Goal: Task Accomplishment & Management: Use online tool/utility

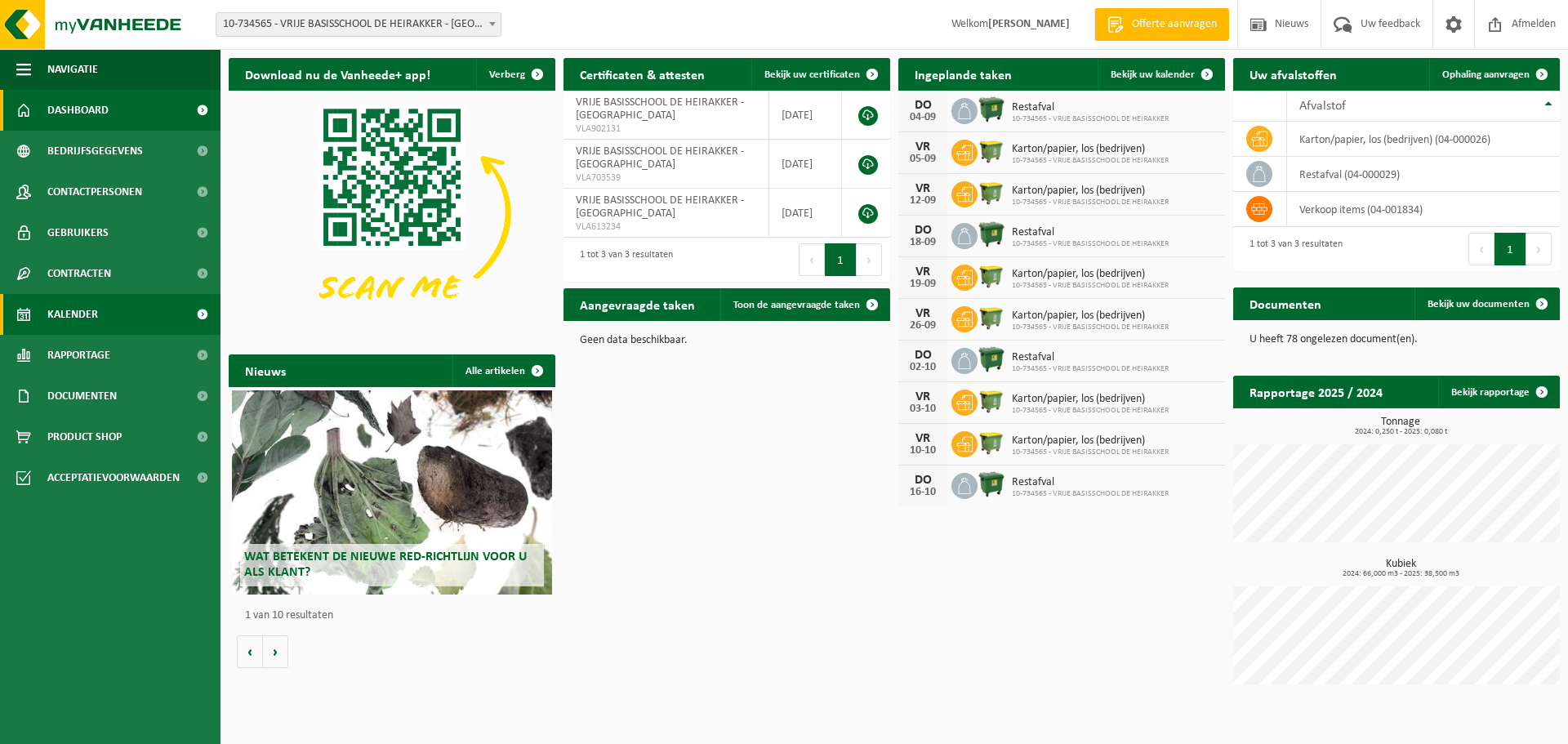
click at [80, 313] on span "Kalender" at bounding box center [72, 315] width 51 height 41
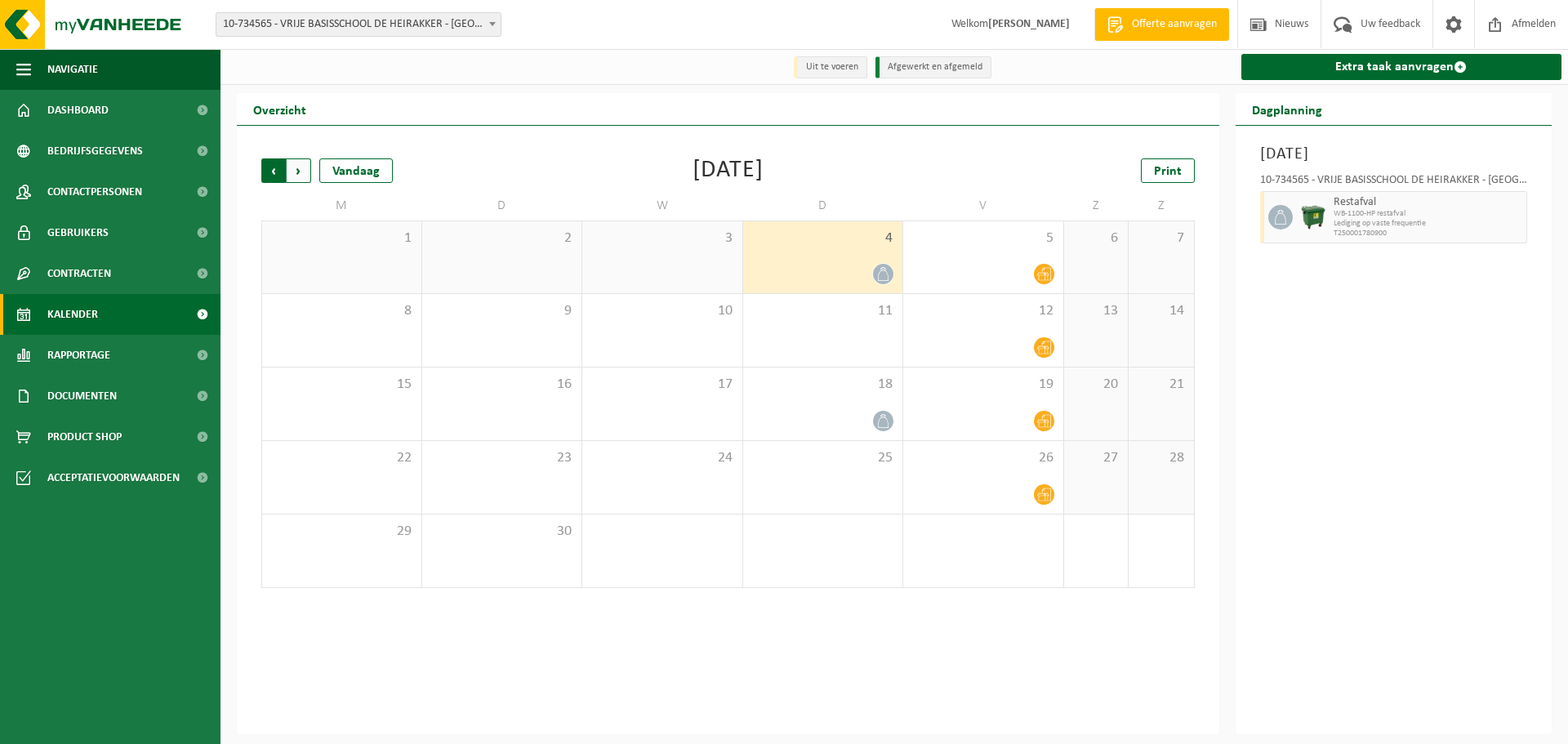
click at [302, 170] on span "Volgende" at bounding box center [299, 170] width 24 height 24
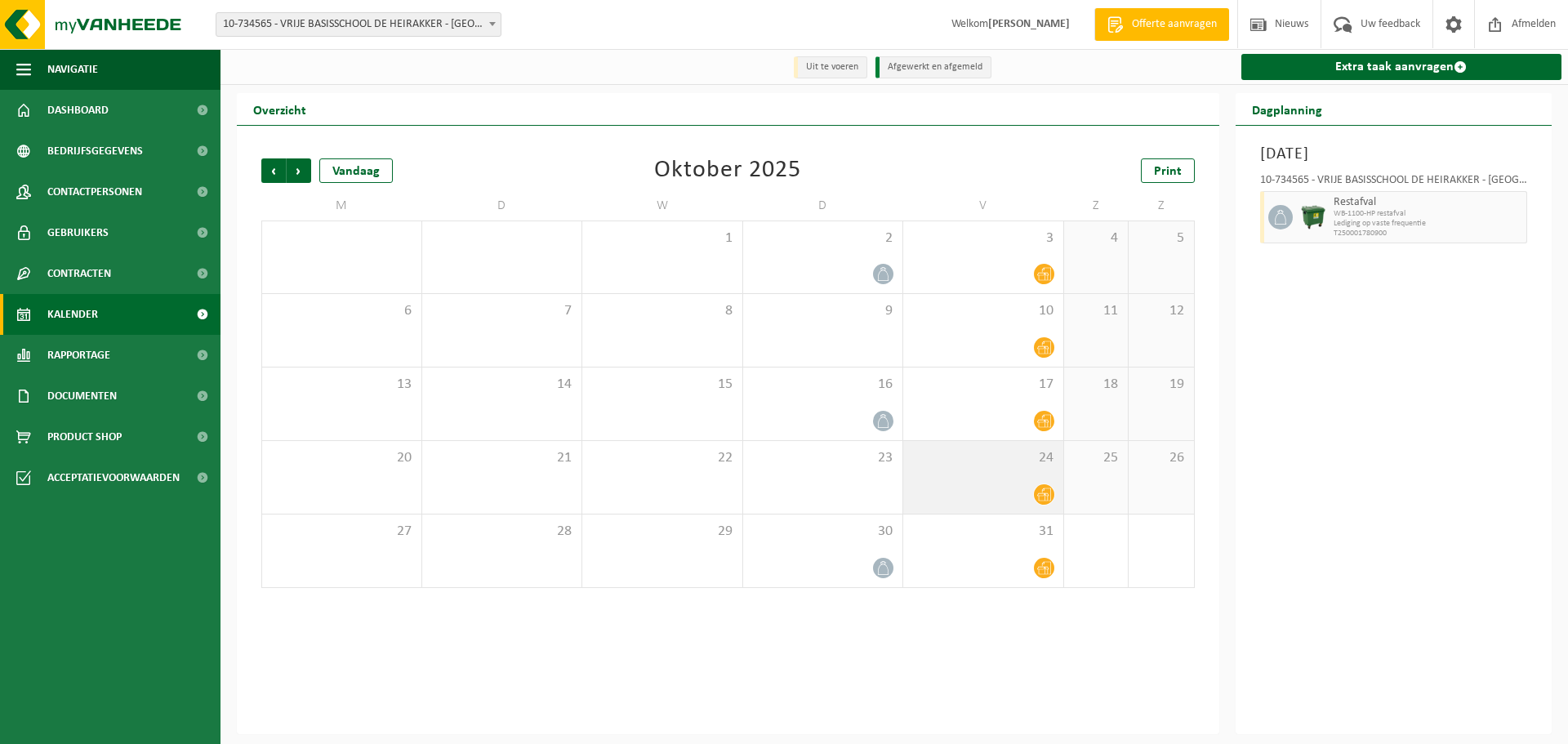
click at [1045, 491] on icon at bounding box center [1043, 494] width 14 height 14
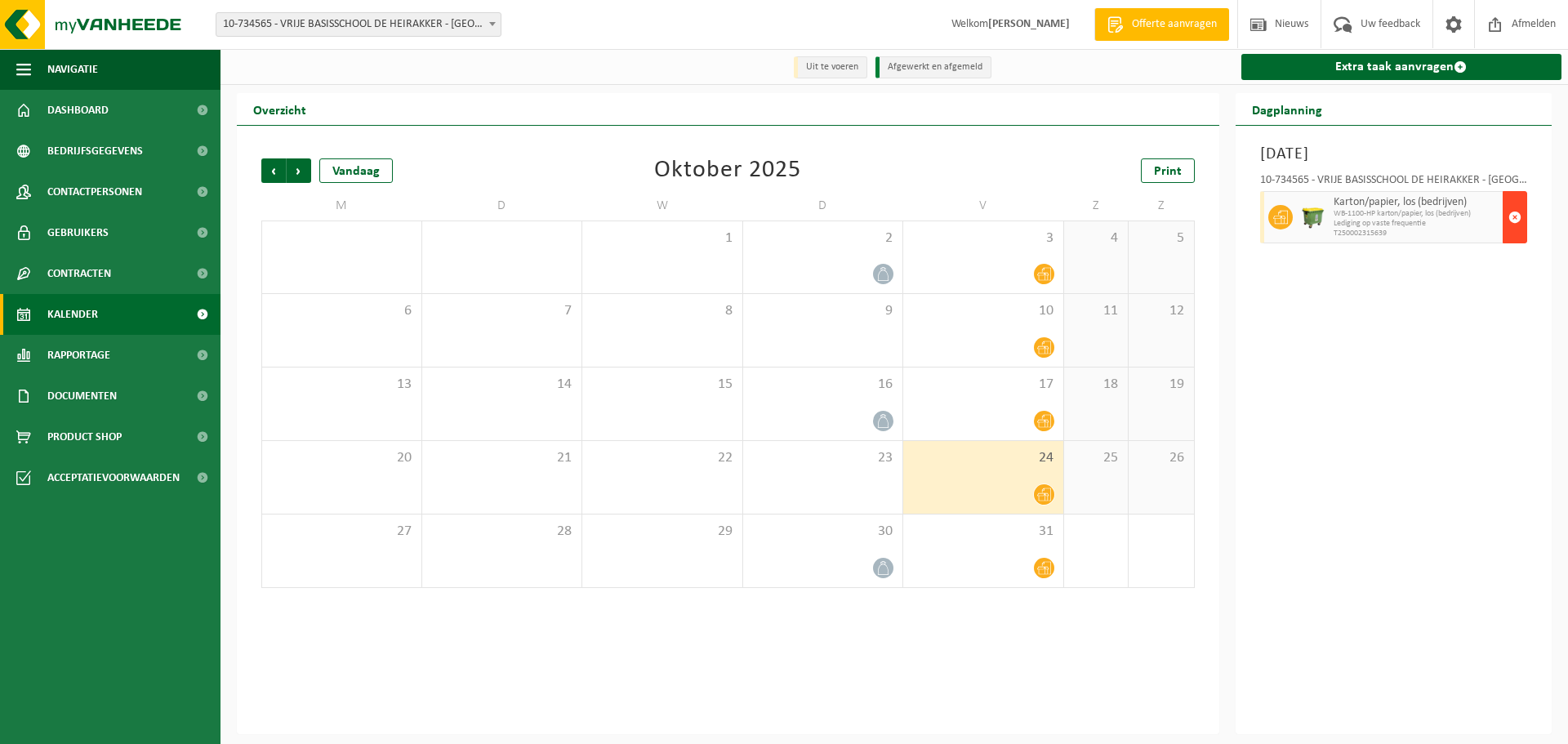
click at [1514, 213] on span "button" at bounding box center [1514, 217] width 13 height 32
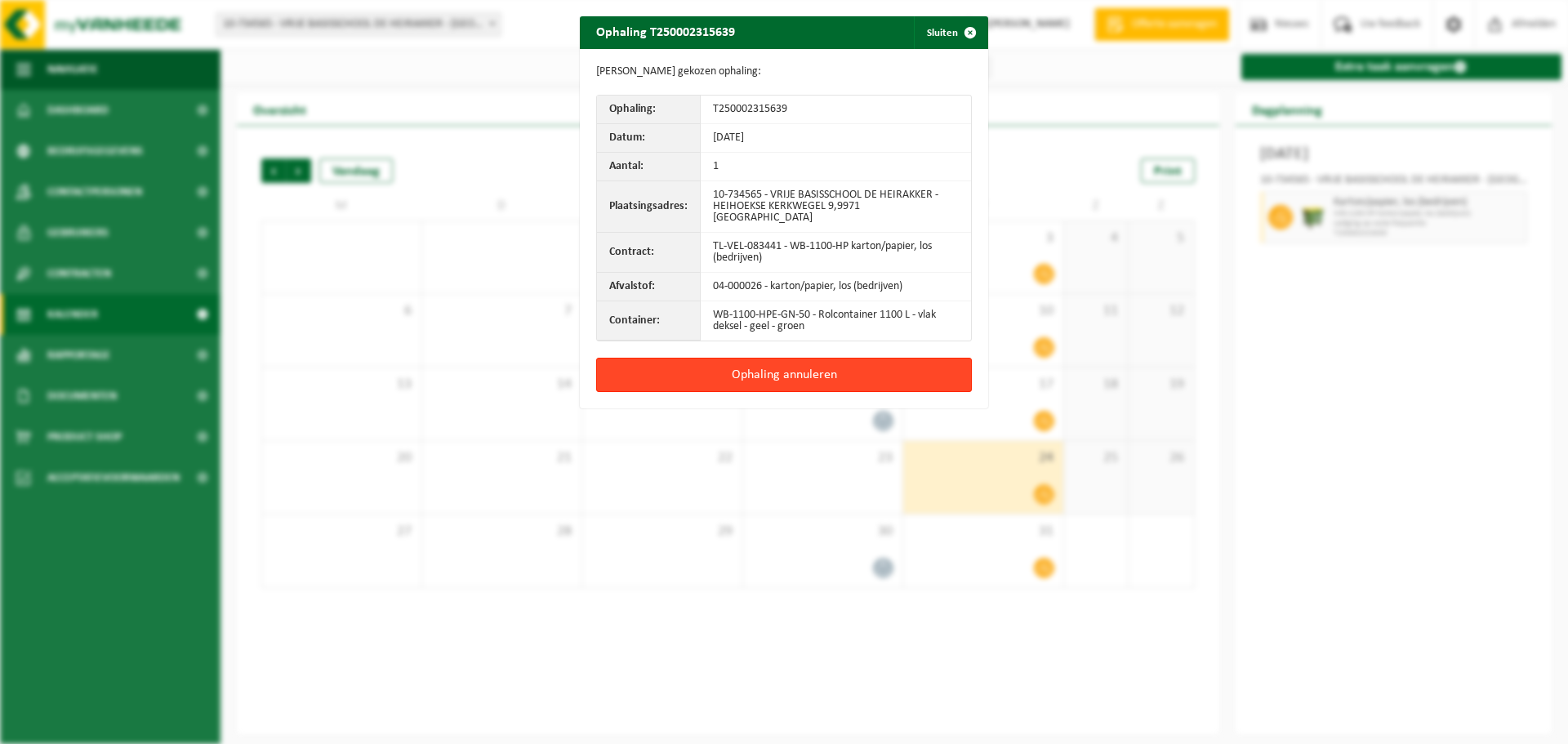
click at [805, 358] on button "Ophaling annuleren" at bounding box center [784, 375] width 376 height 34
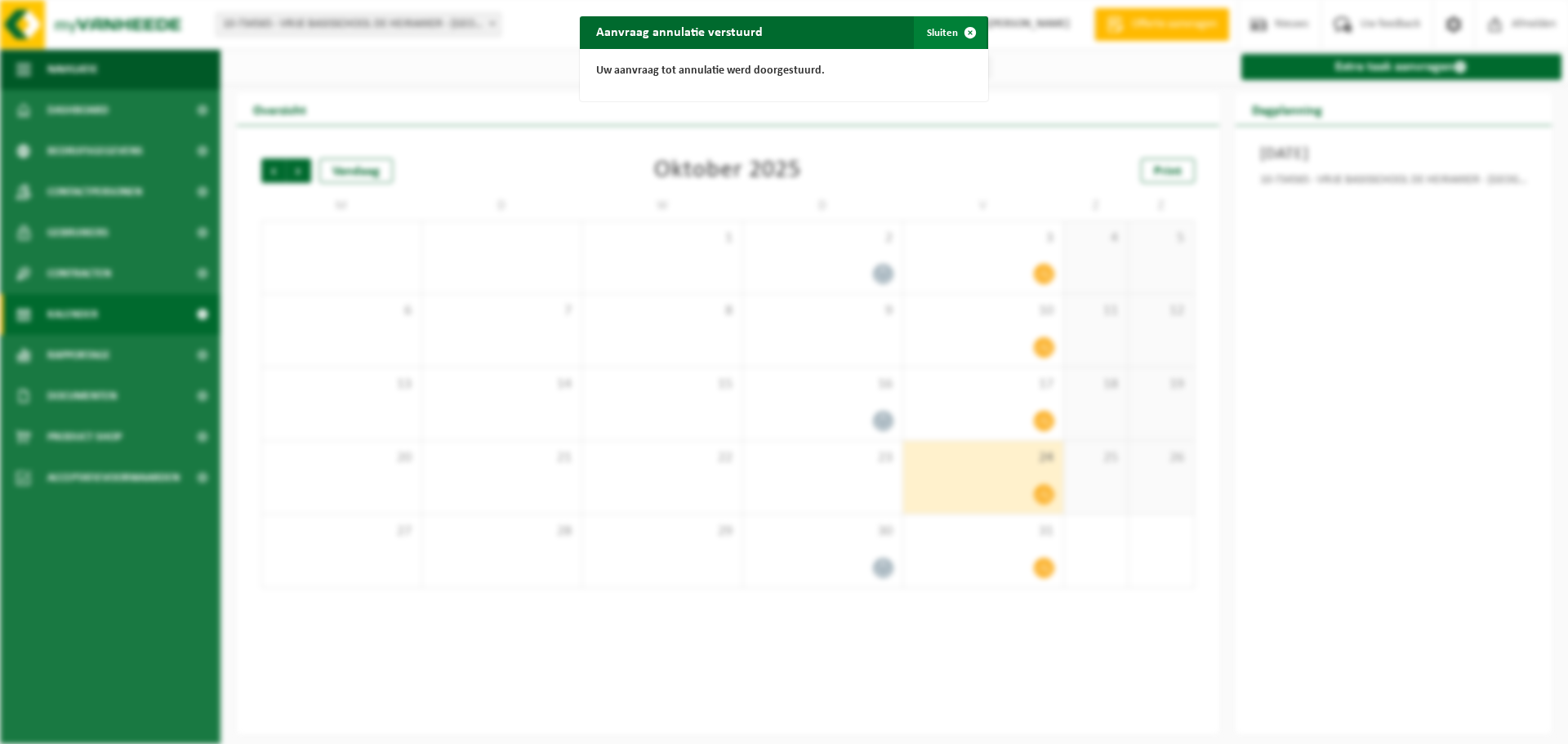
click at [963, 31] on span "button" at bounding box center [969, 32] width 32 height 32
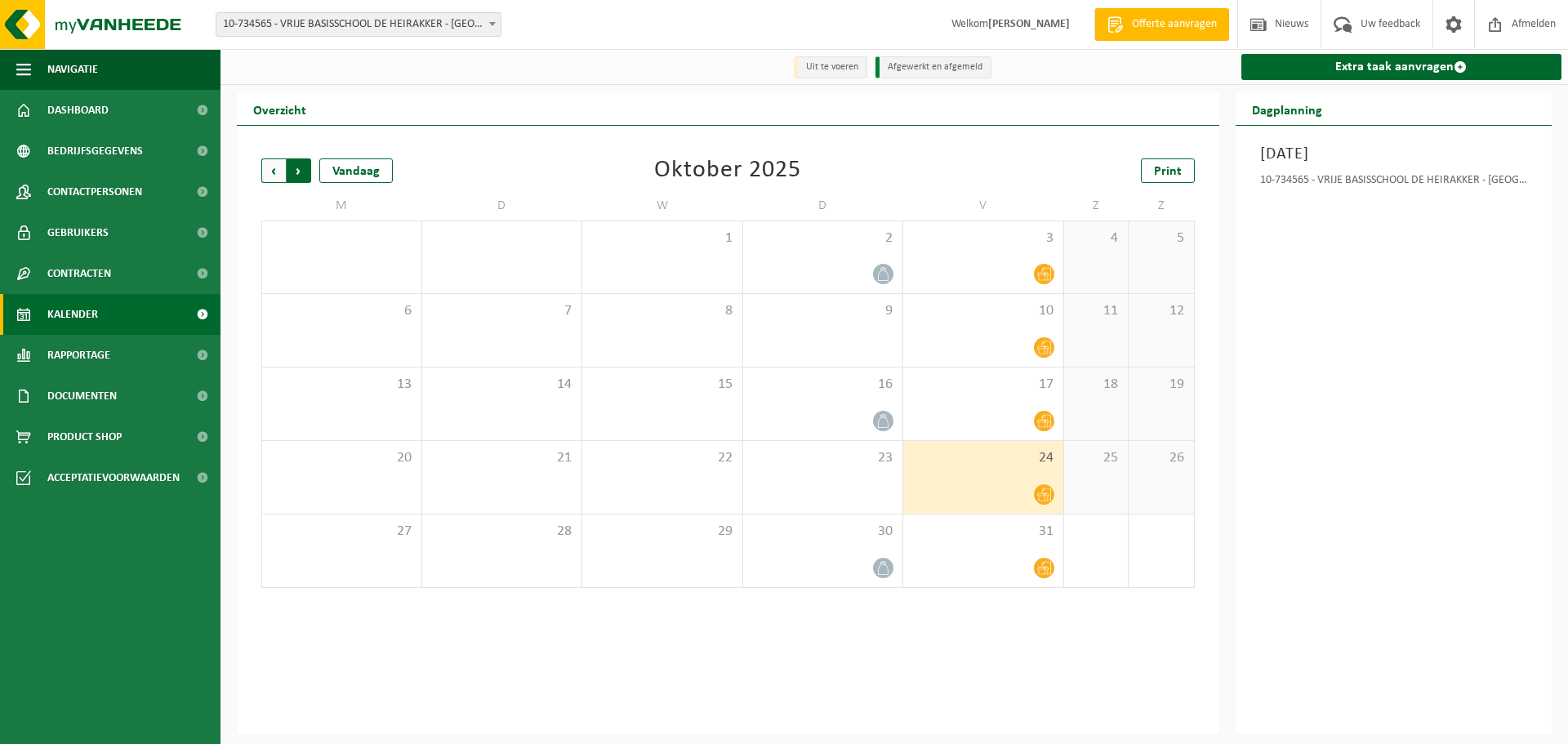
click at [272, 166] on span "Vorige" at bounding box center [273, 170] width 24 height 24
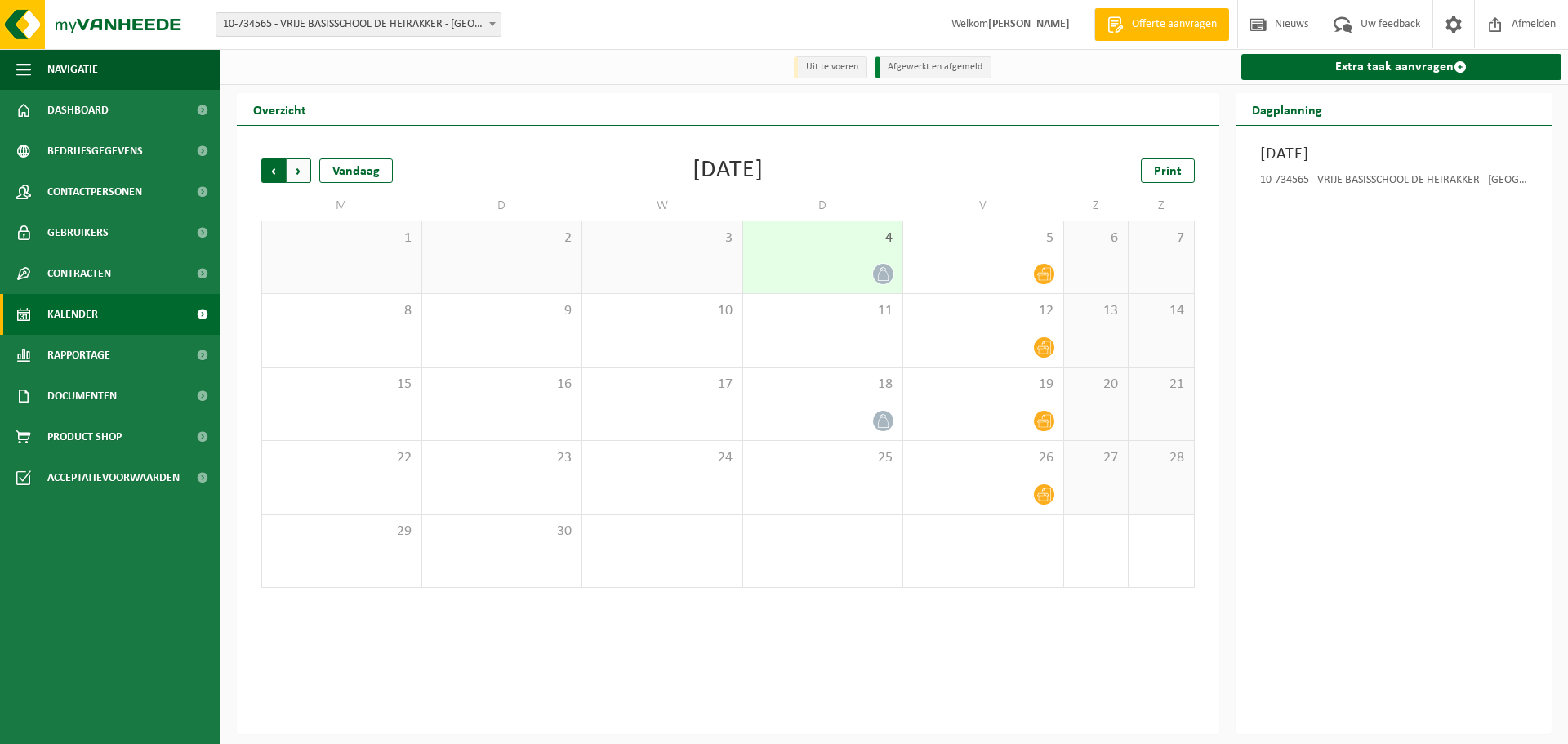
click at [300, 169] on span "Volgende" at bounding box center [299, 170] width 24 height 24
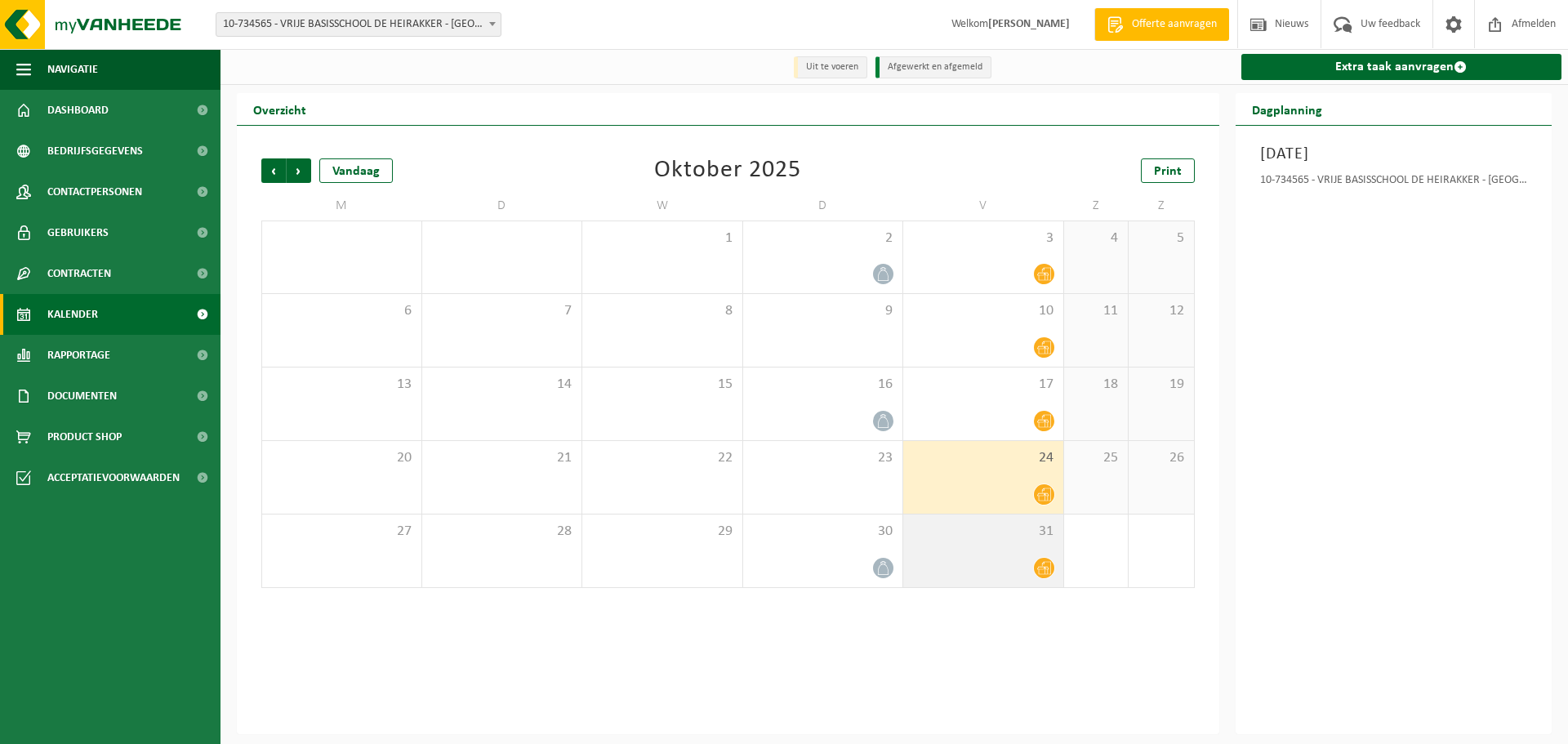
click at [1046, 568] on icon at bounding box center [1043, 567] width 14 height 14
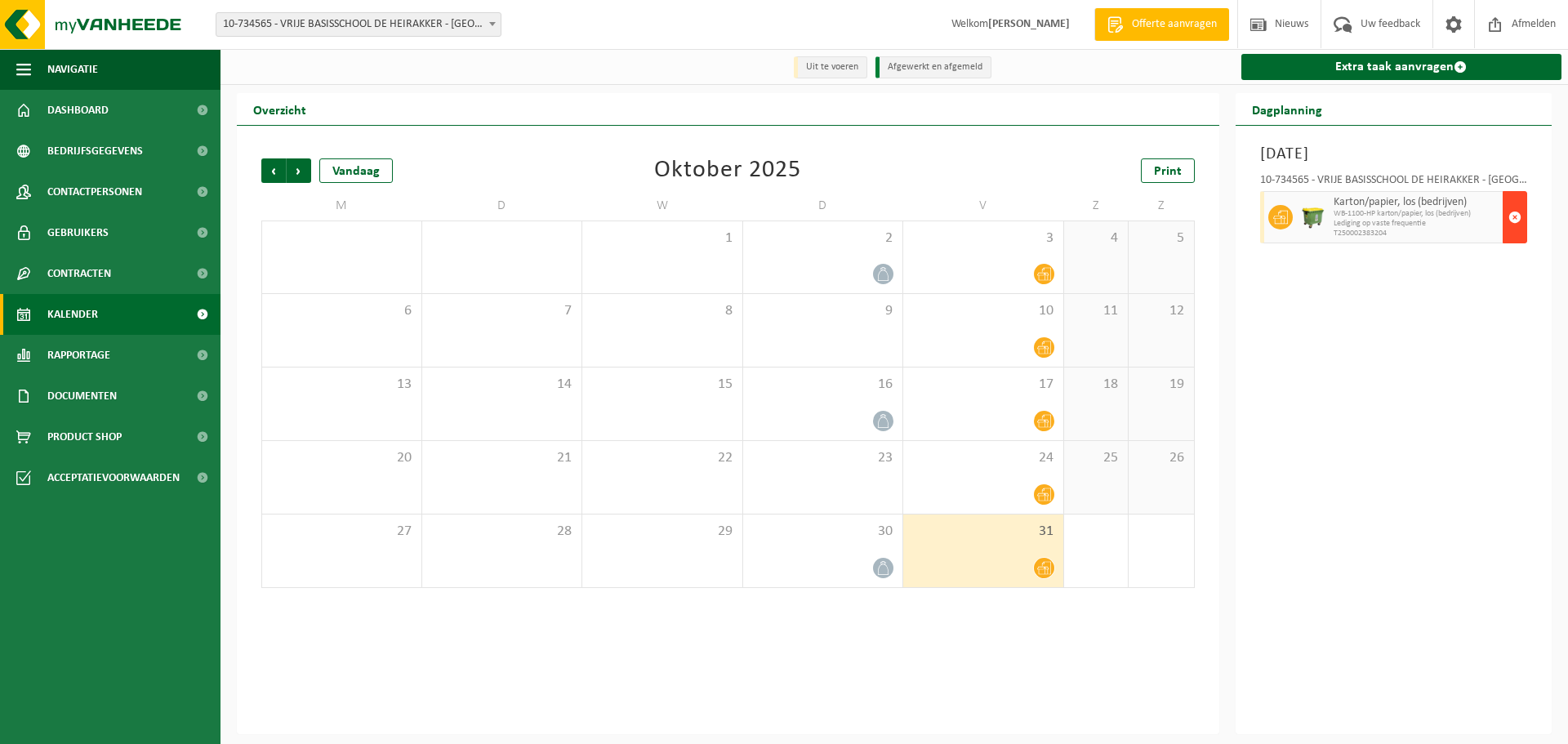
click at [1512, 214] on span "button" at bounding box center [1514, 217] width 13 height 32
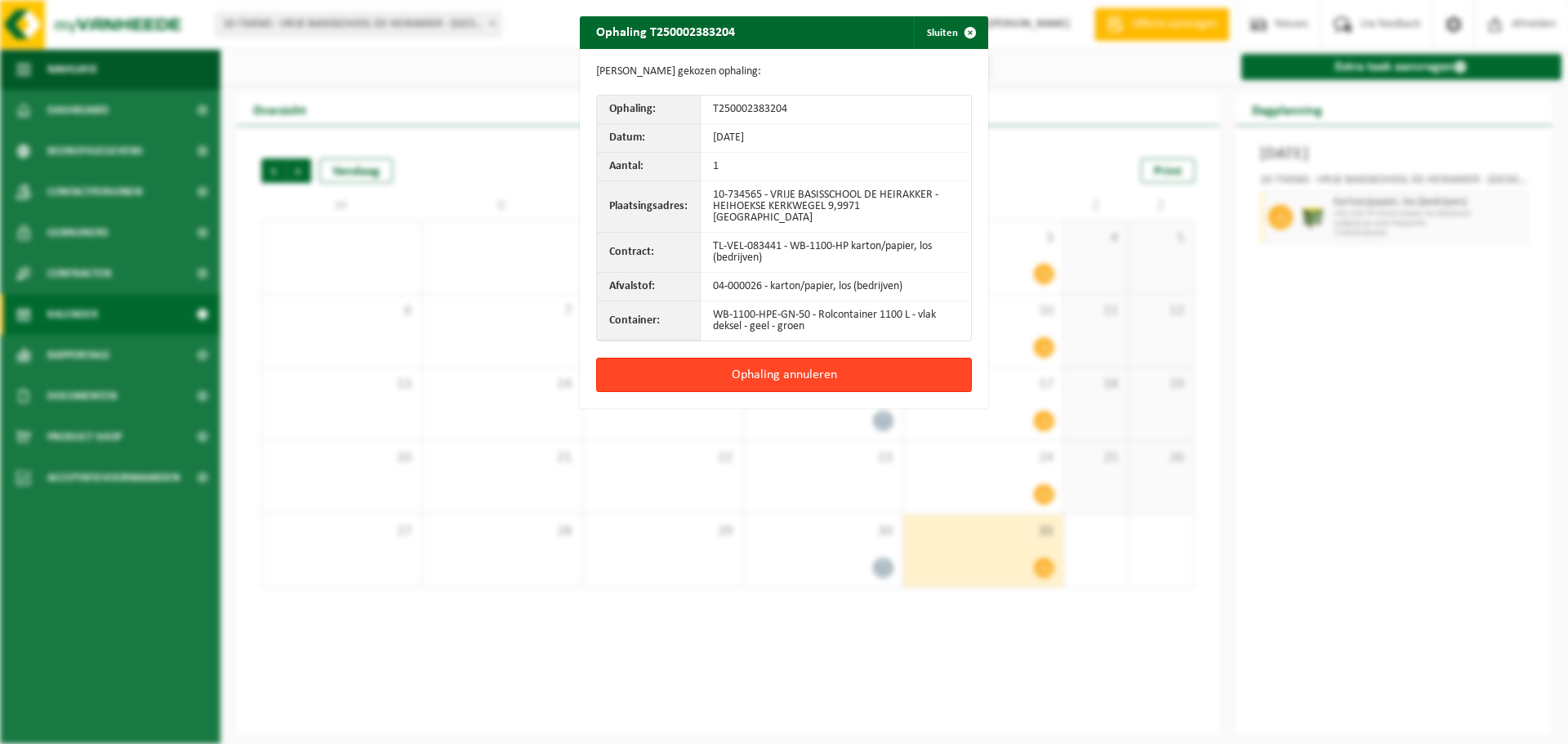
click at [737, 360] on button "Ophaling annuleren" at bounding box center [784, 375] width 376 height 34
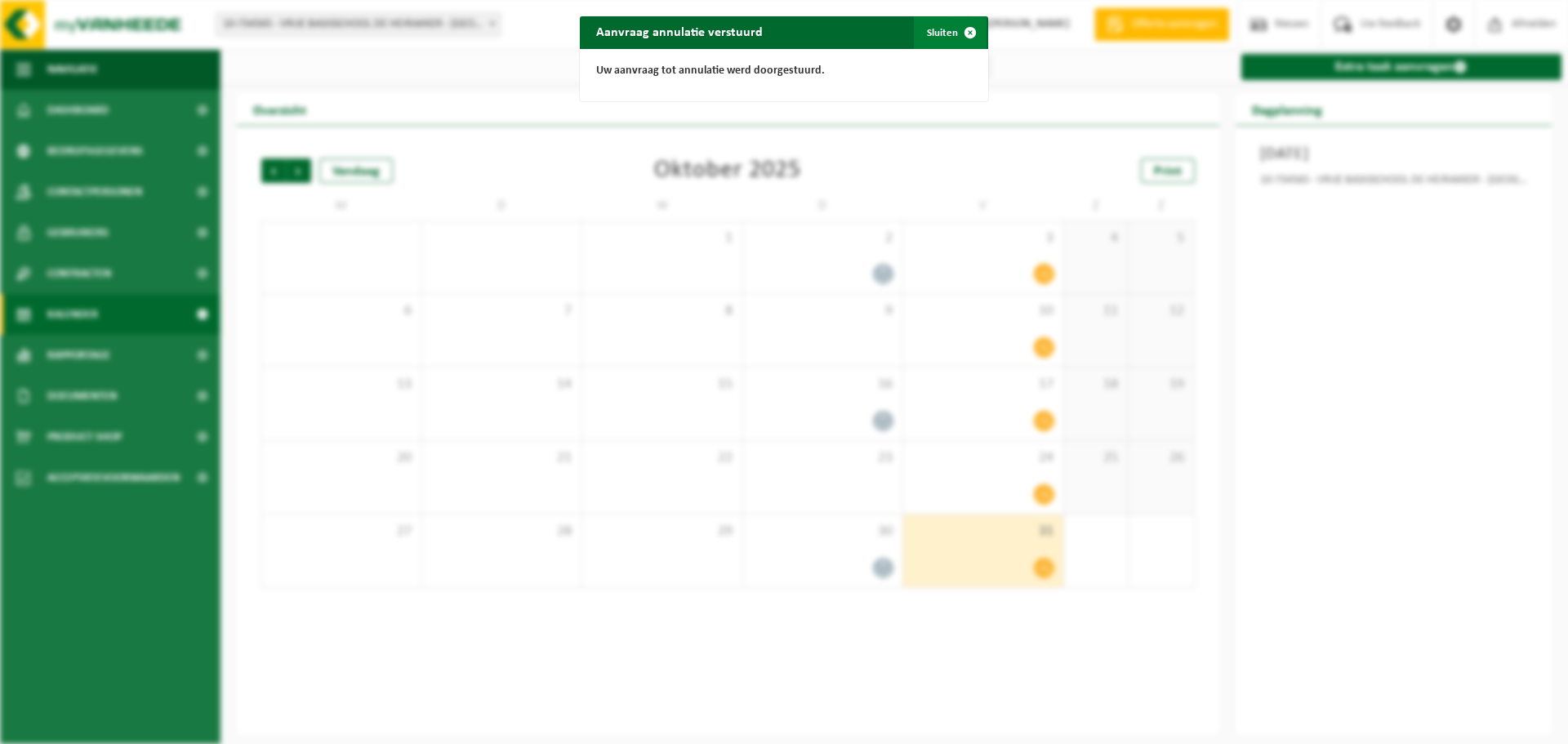
click at [961, 30] on span "button" at bounding box center [969, 32] width 32 height 32
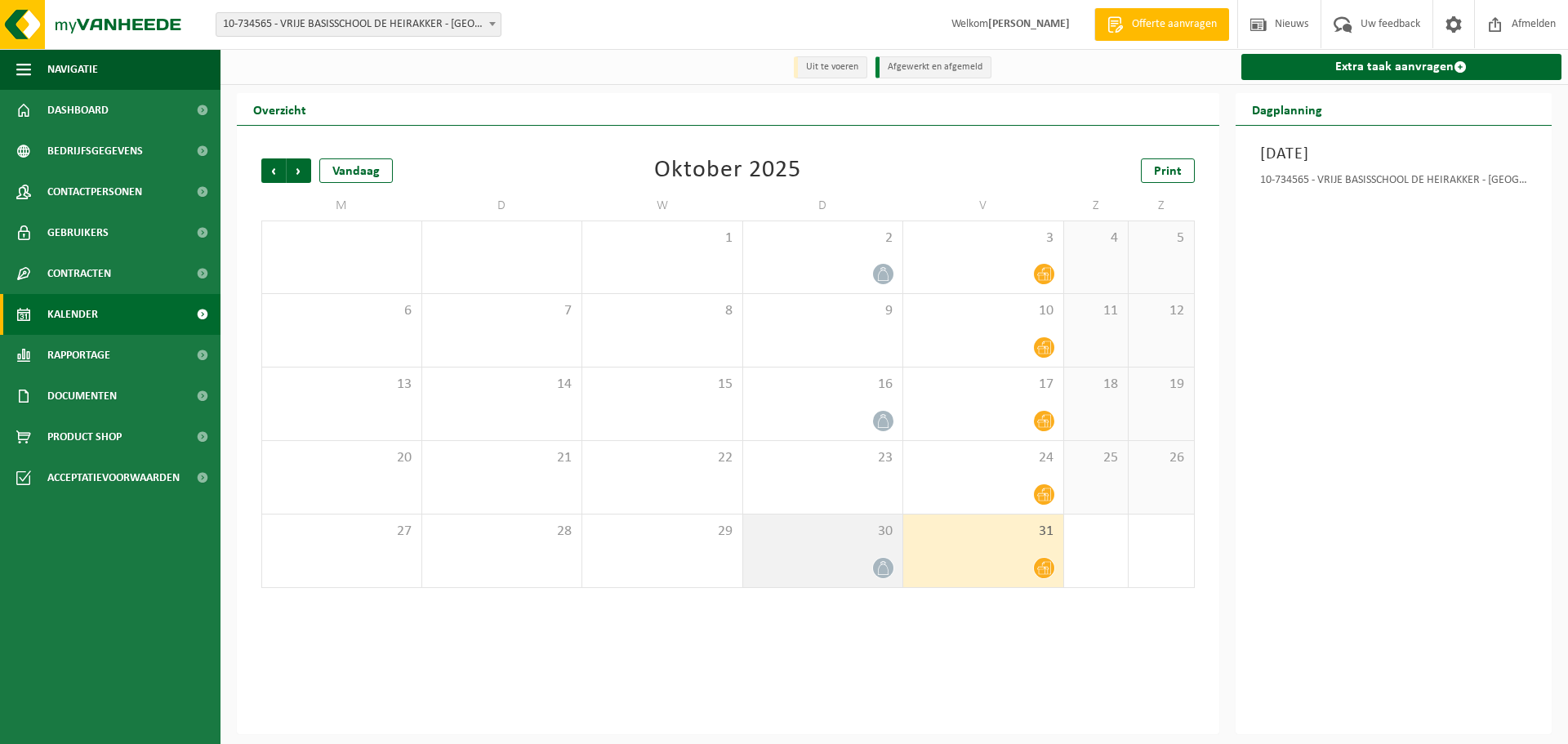
click at [881, 564] on icon at bounding box center [883, 567] width 10 height 14
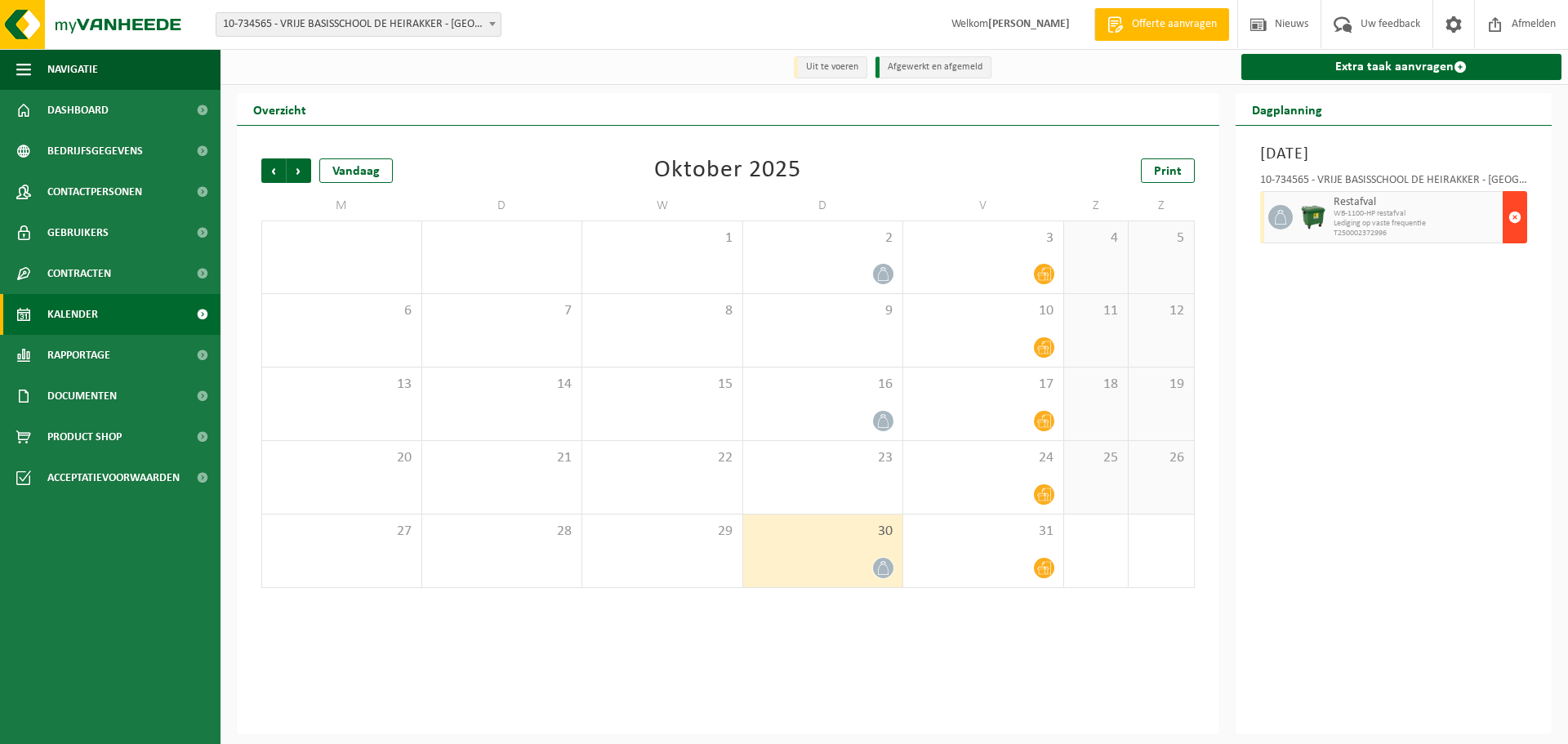
click at [1511, 217] on span "button" at bounding box center [1514, 217] width 13 height 32
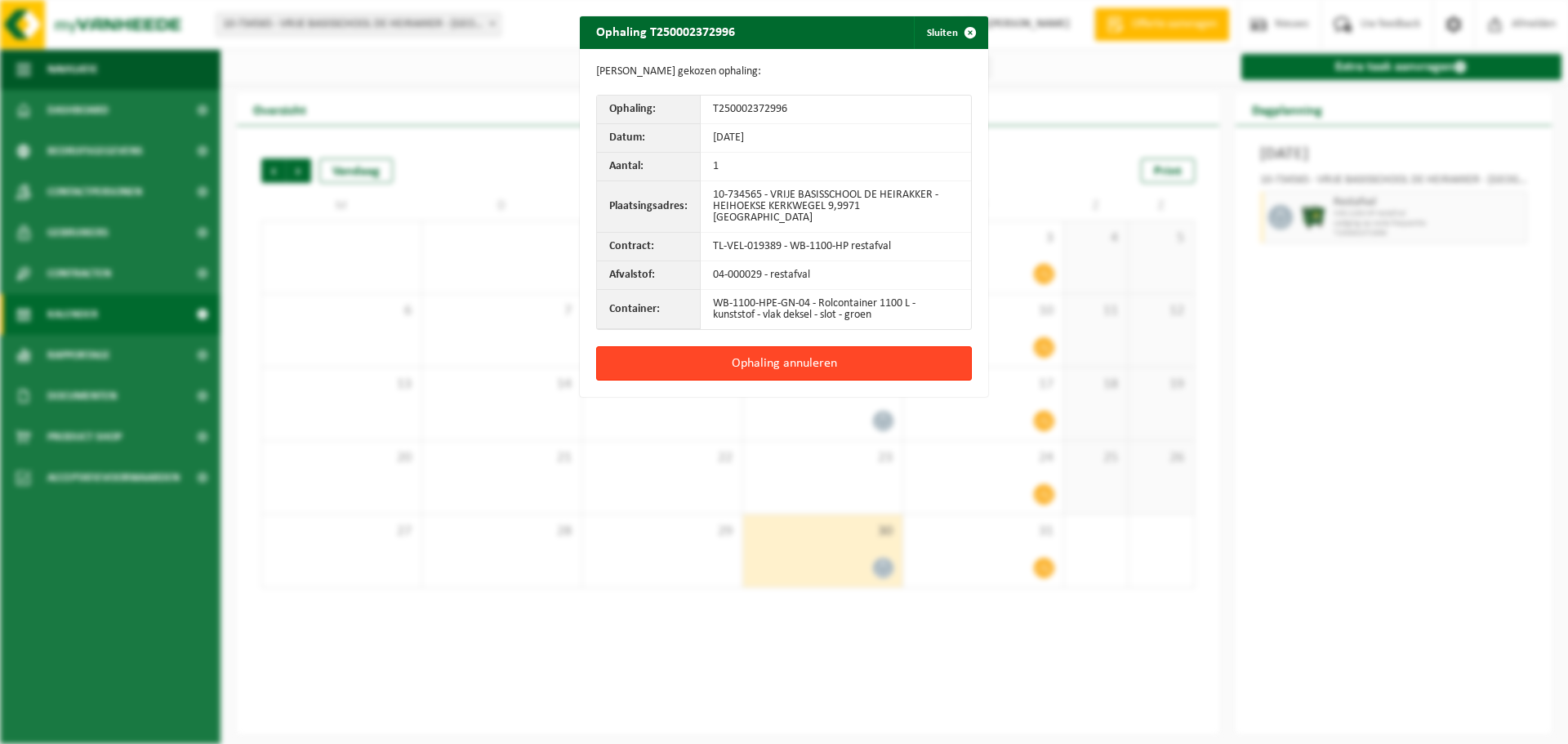
click at [772, 352] on button "Ophaling annuleren" at bounding box center [784, 363] width 376 height 34
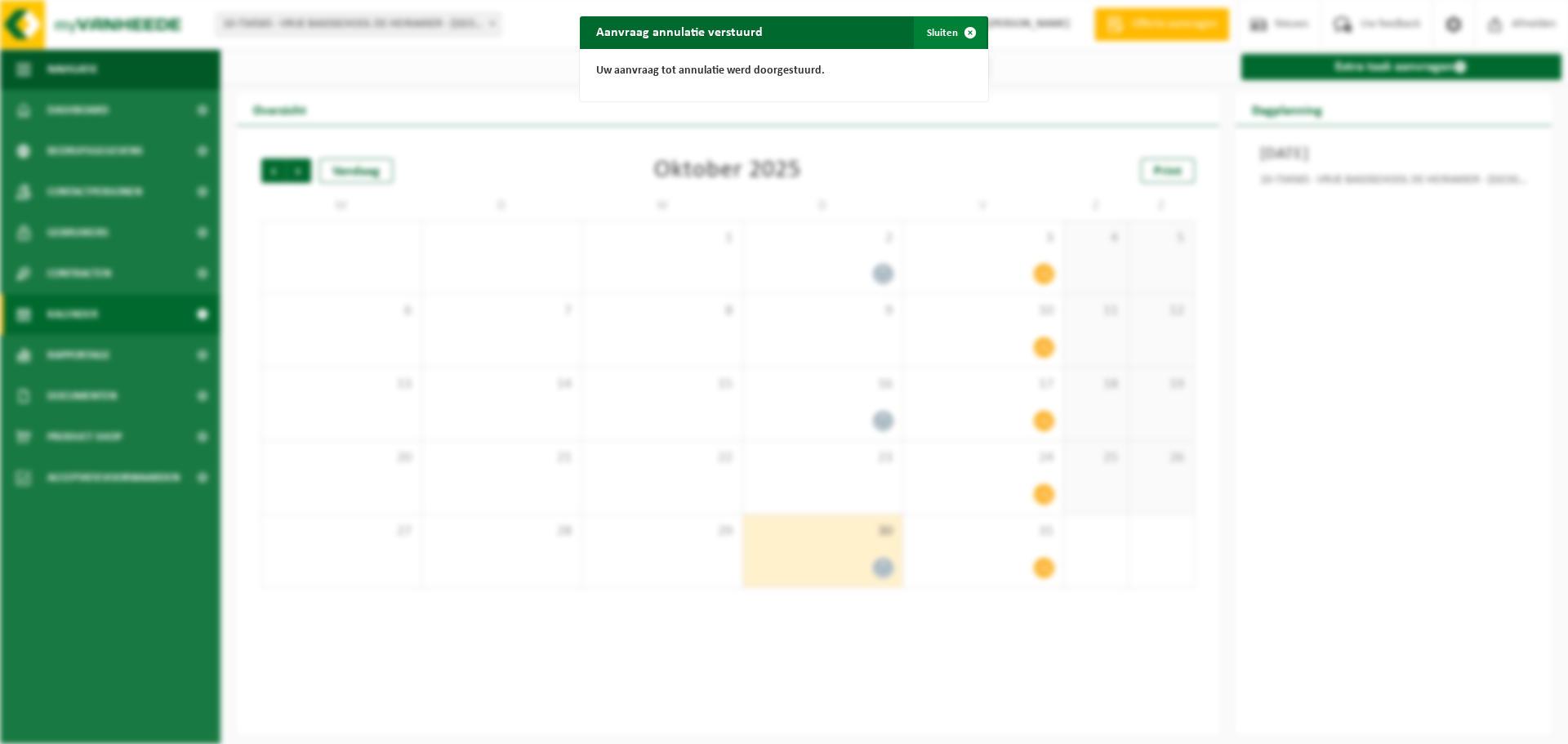
click at [968, 34] on span "button" at bounding box center [969, 32] width 32 height 32
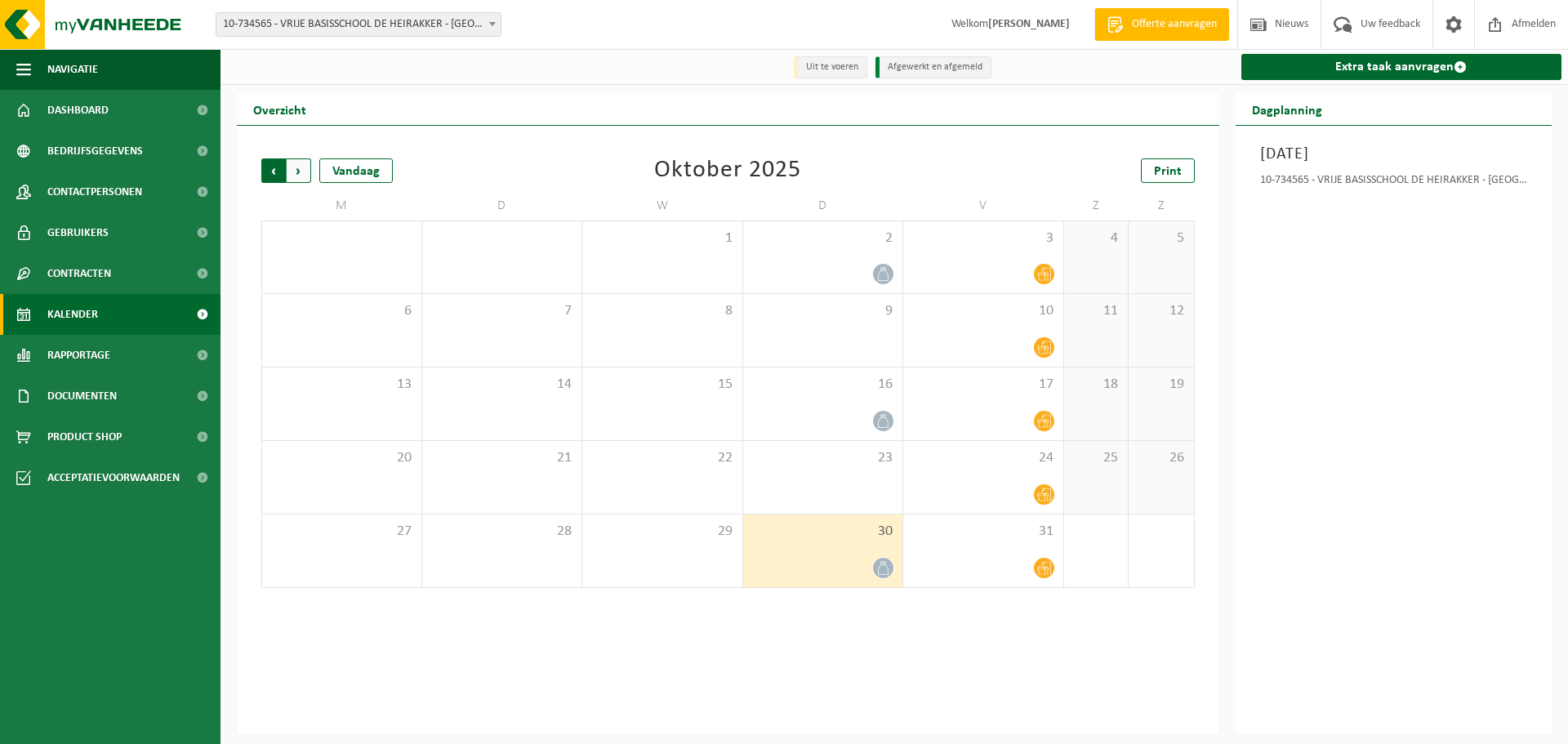
click at [293, 171] on span "Volgende" at bounding box center [299, 170] width 24 height 24
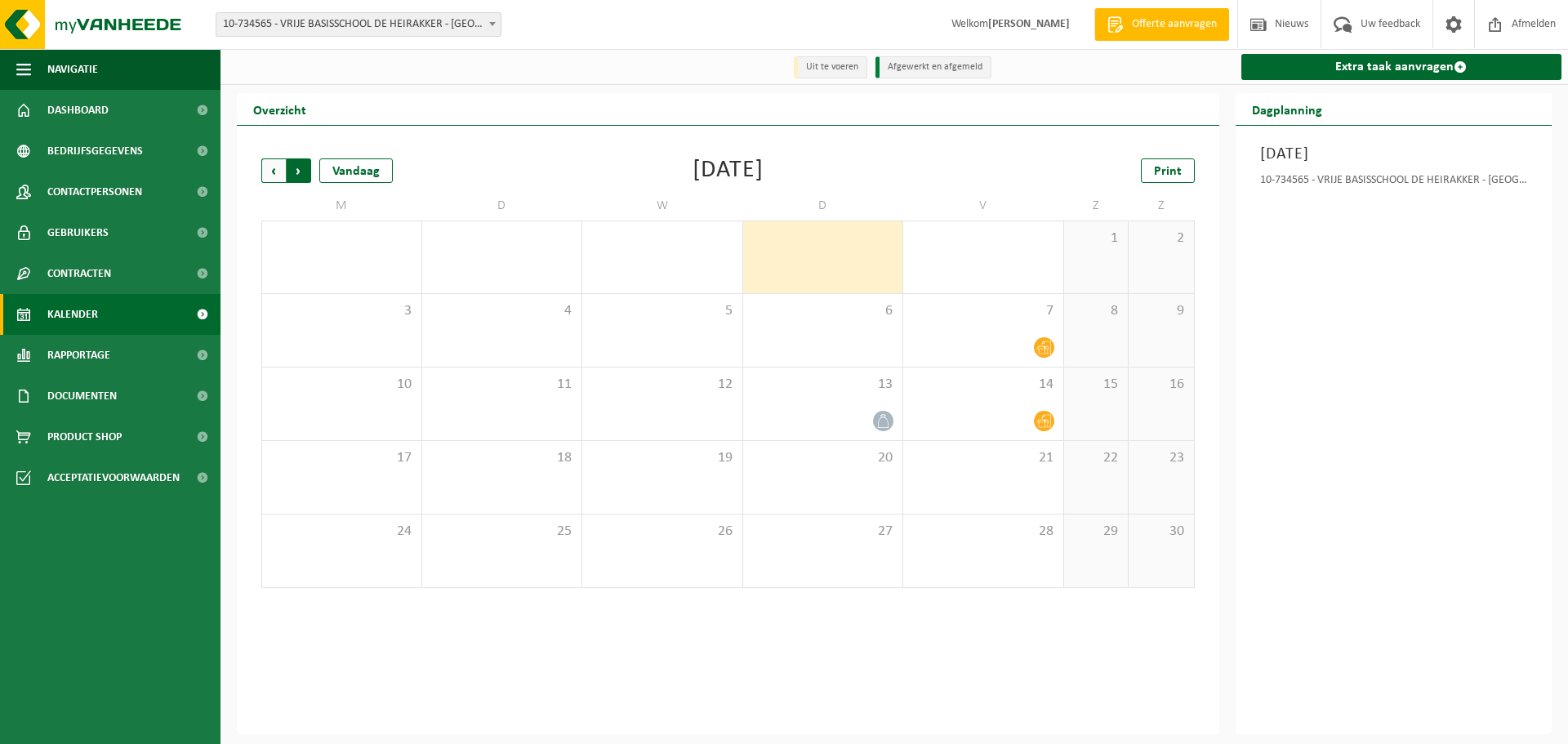
click at [267, 168] on span "Vorige" at bounding box center [273, 170] width 24 height 24
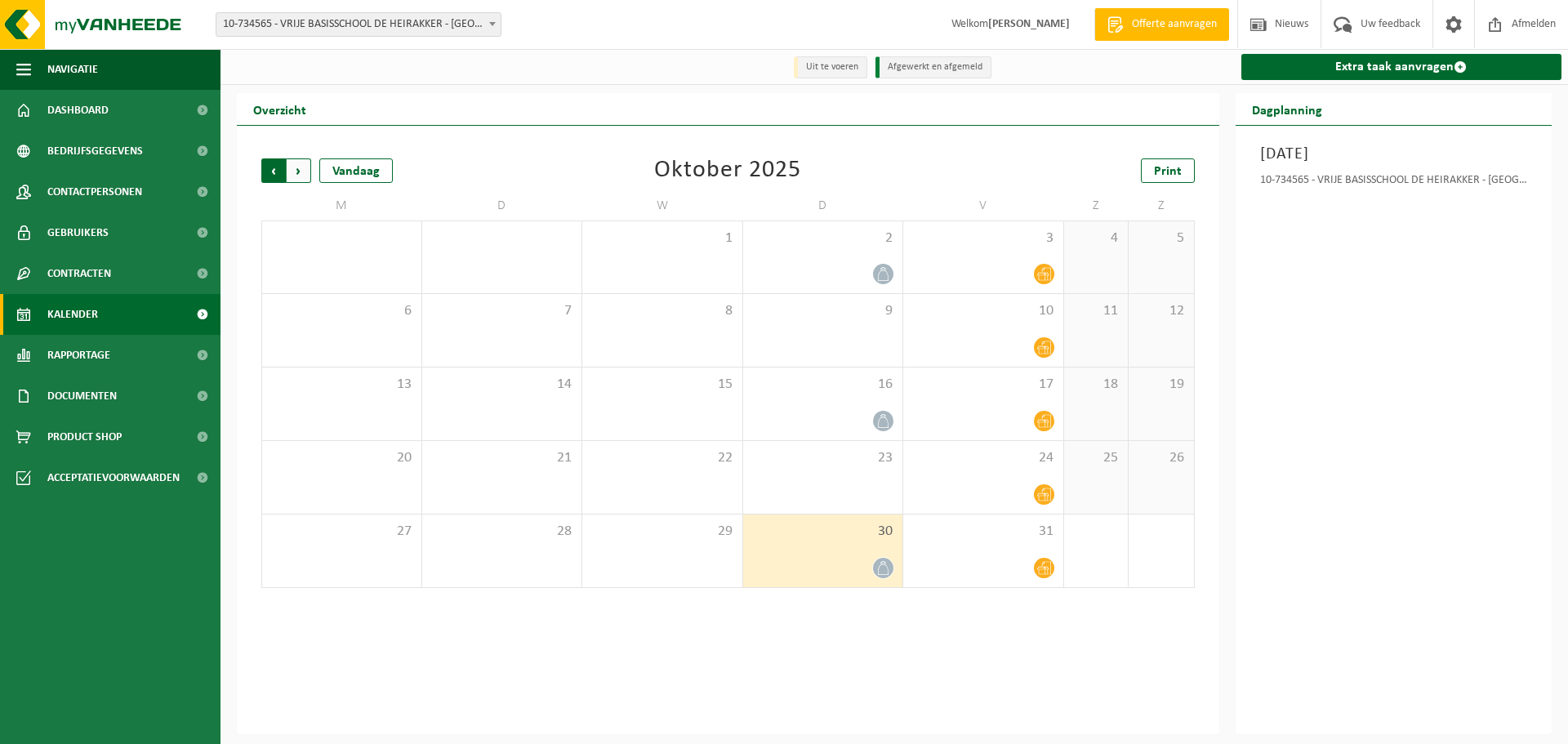
click at [305, 167] on span "Volgende" at bounding box center [299, 170] width 24 height 24
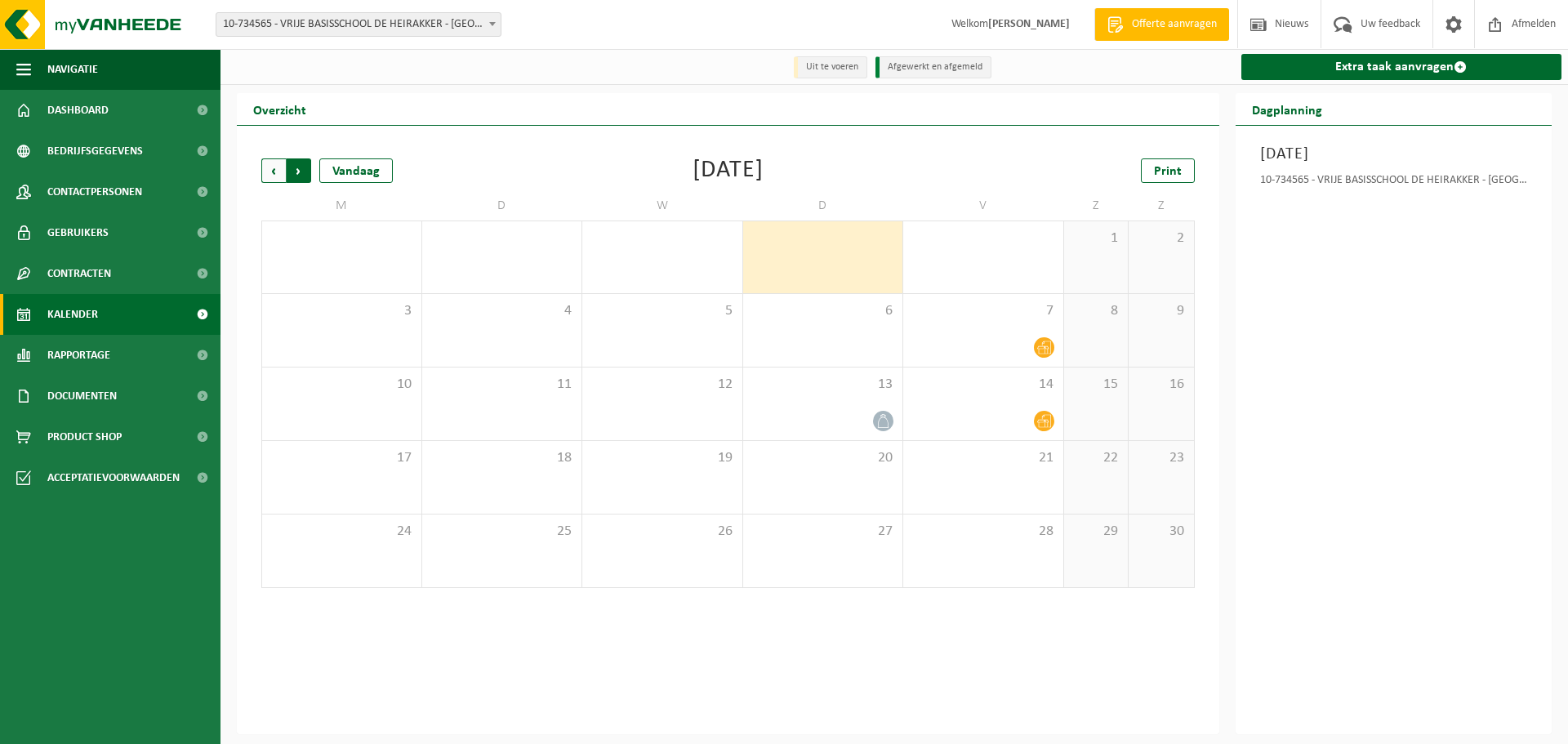
click at [278, 170] on span "Vorige" at bounding box center [273, 170] width 24 height 24
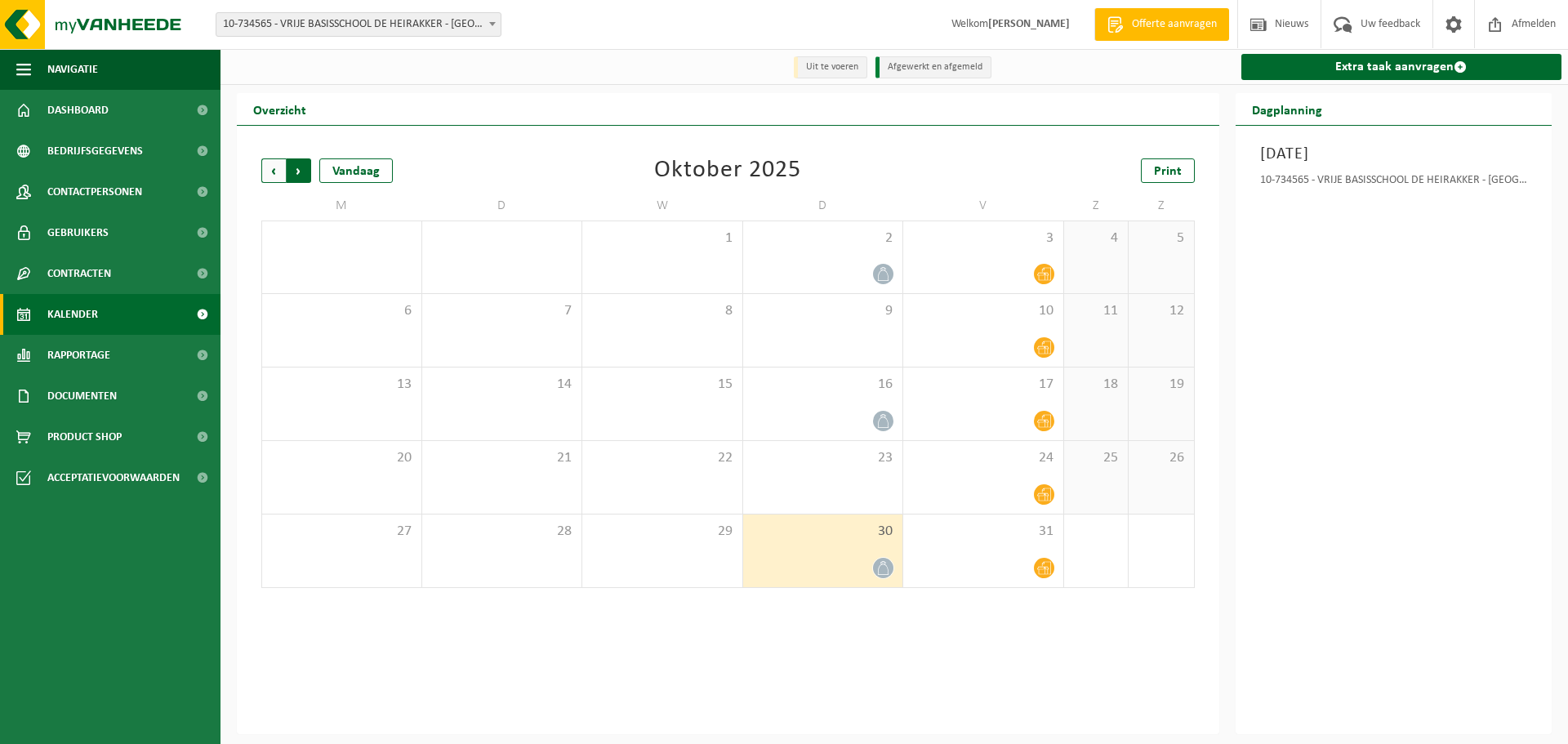
click at [277, 167] on span "Vorige" at bounding box center [273, 170] width 24 height 24
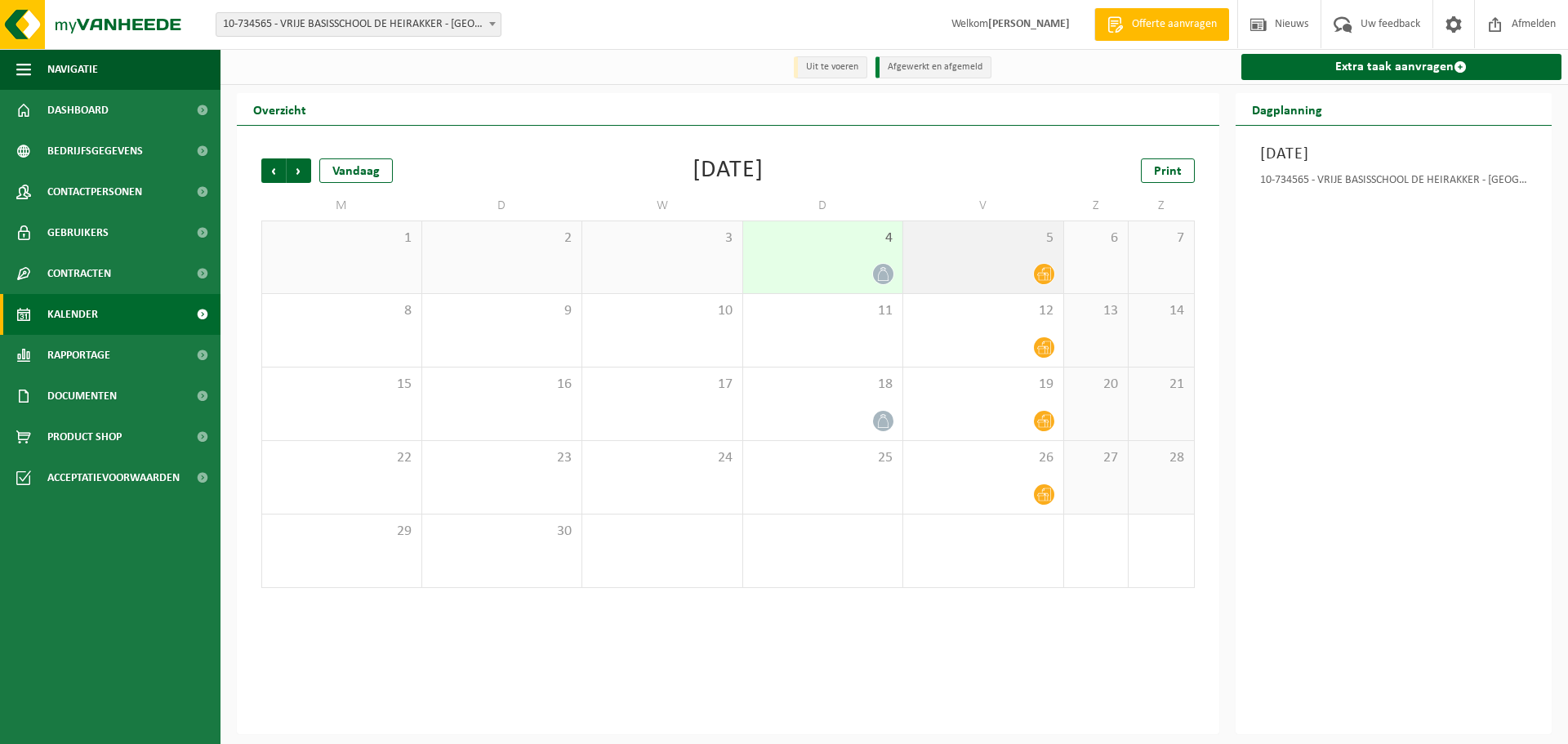
click at [1040, 273] on icon at bounding box center [1043, 274] width 14 height 14
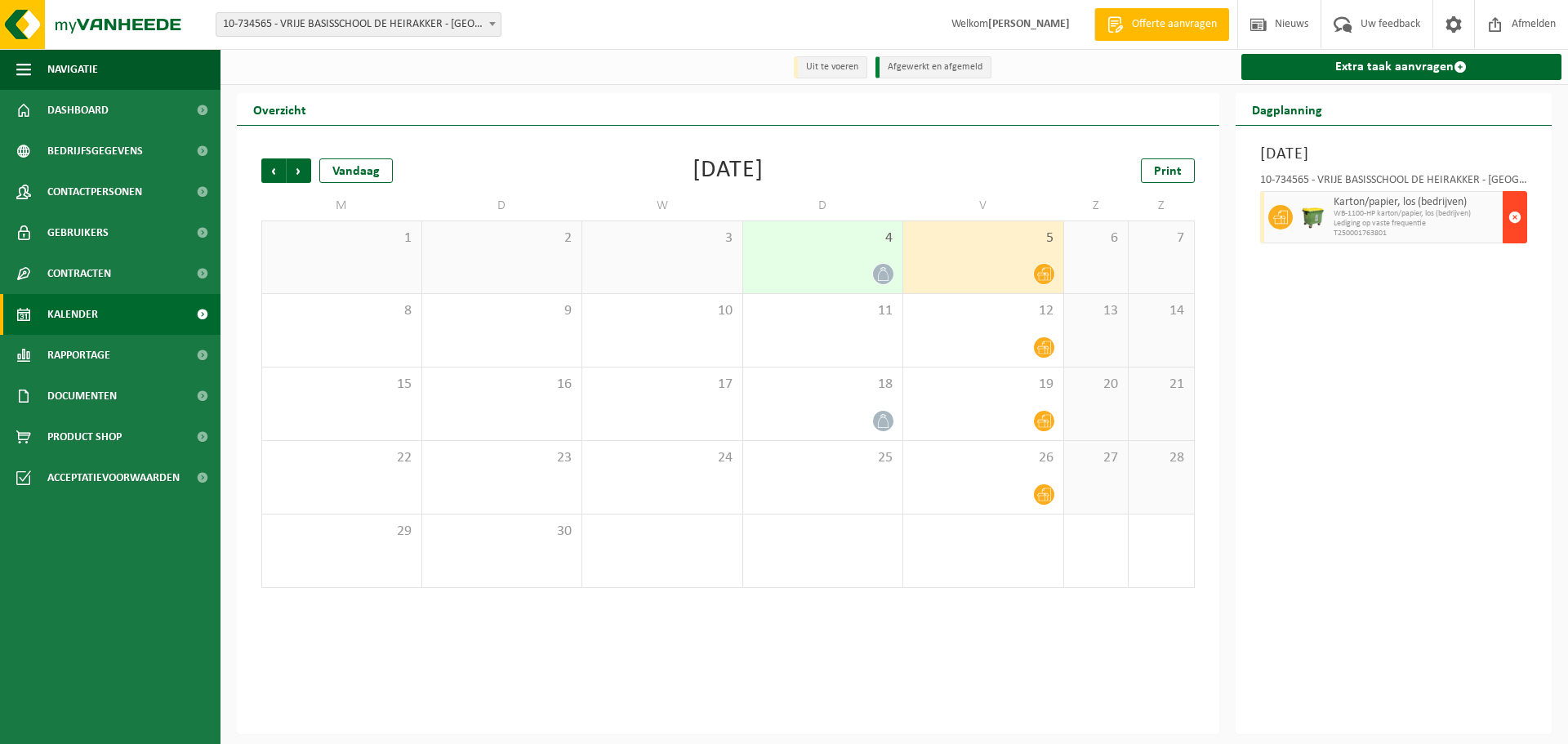
click at [1507, 212] on button "button" at bounding box center [1514, 217] width 24 height 52
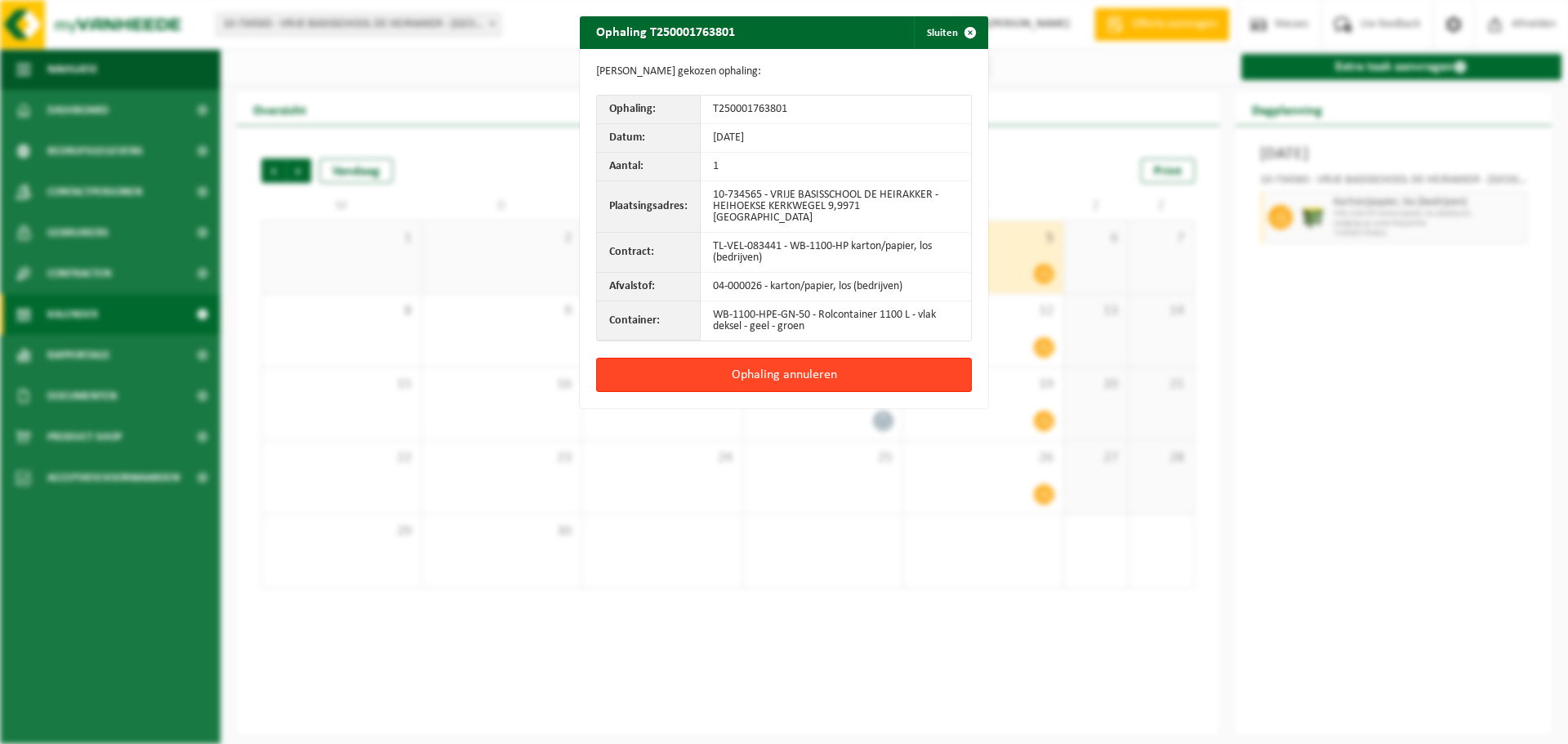
click at [759, 364] on button "Ophaling annuleren" at bounding box center [784, 375] width 376 height 34
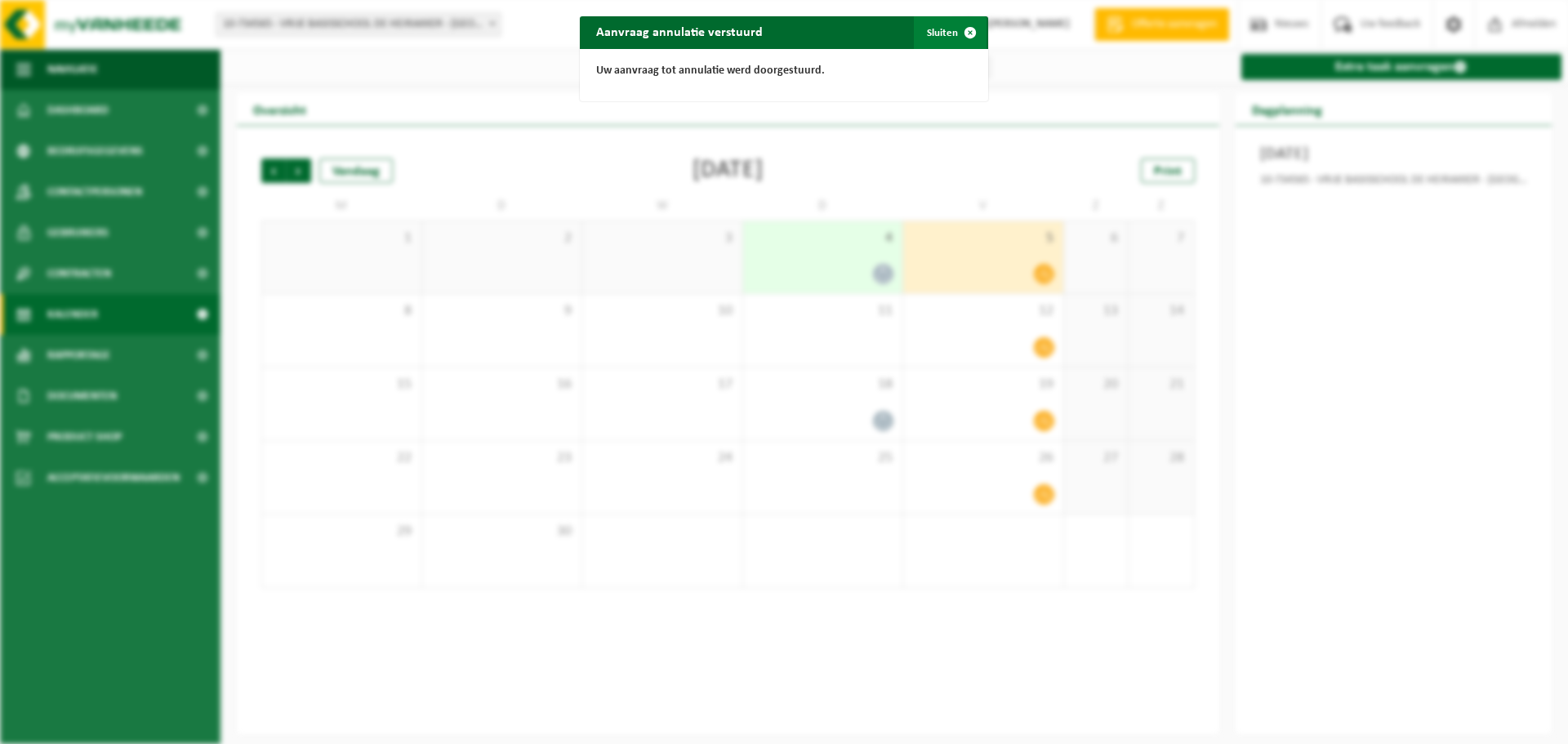
click at [959, 31] on span "button" at bounding box center [969, 32] width 32 height 32
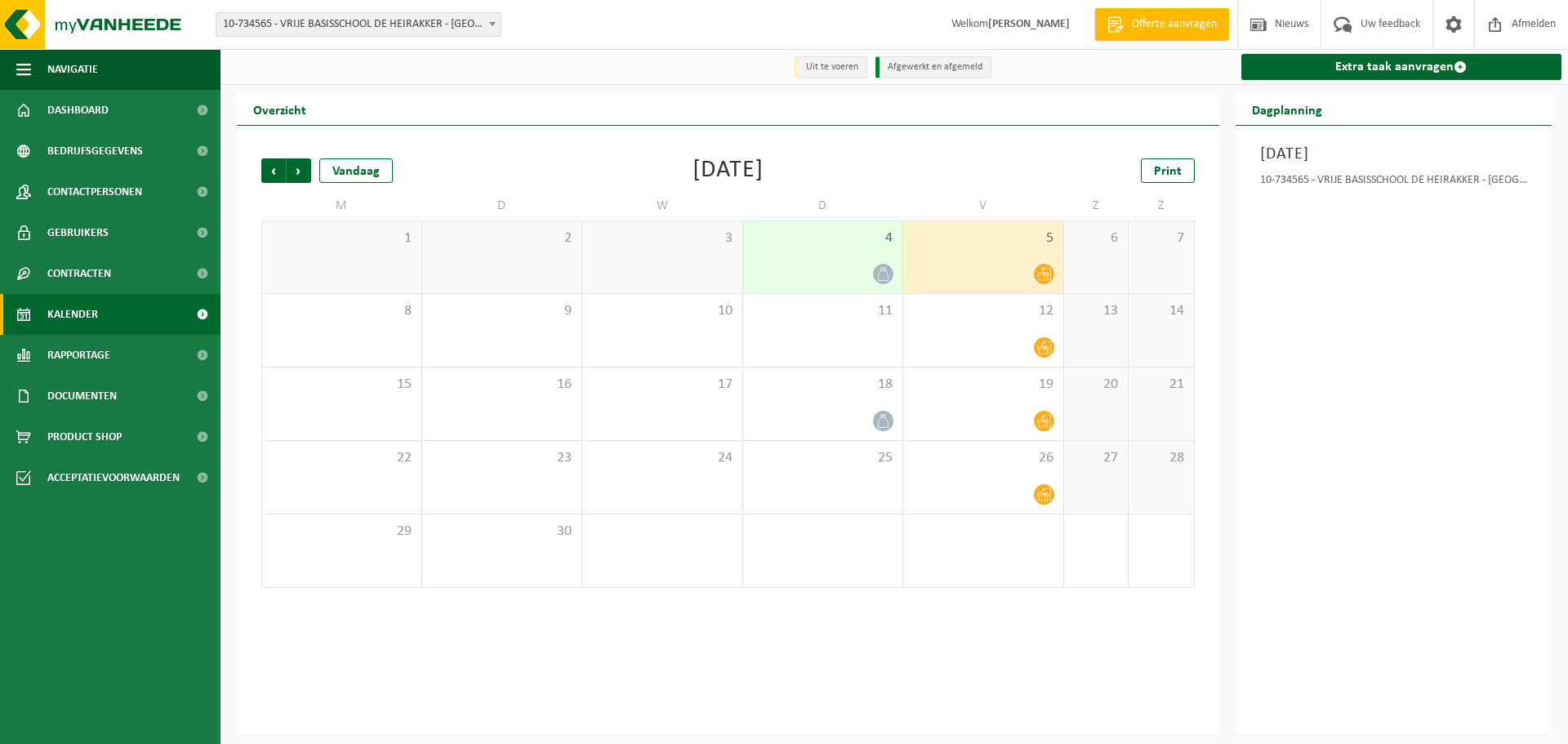
click at [1039, 274] on icon at bounding box center [1043, 274] width 14 height 14
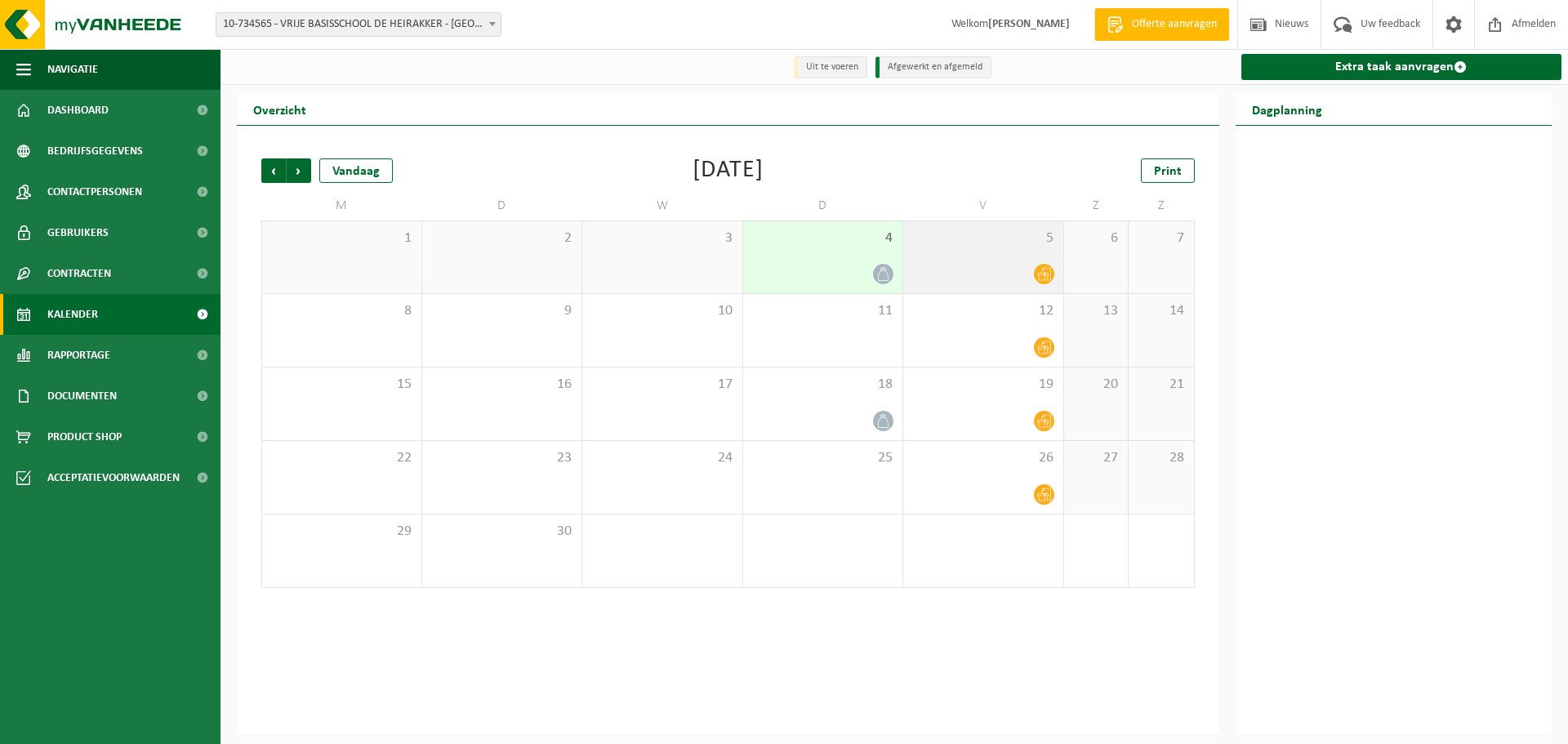
click at [1039, 274] on icon at bounding box center [1043, 274] width 14 height 14
click at [1408, 191] on div "Geen geplande taken" at bounding box center [1393, 183] width 267 height 34
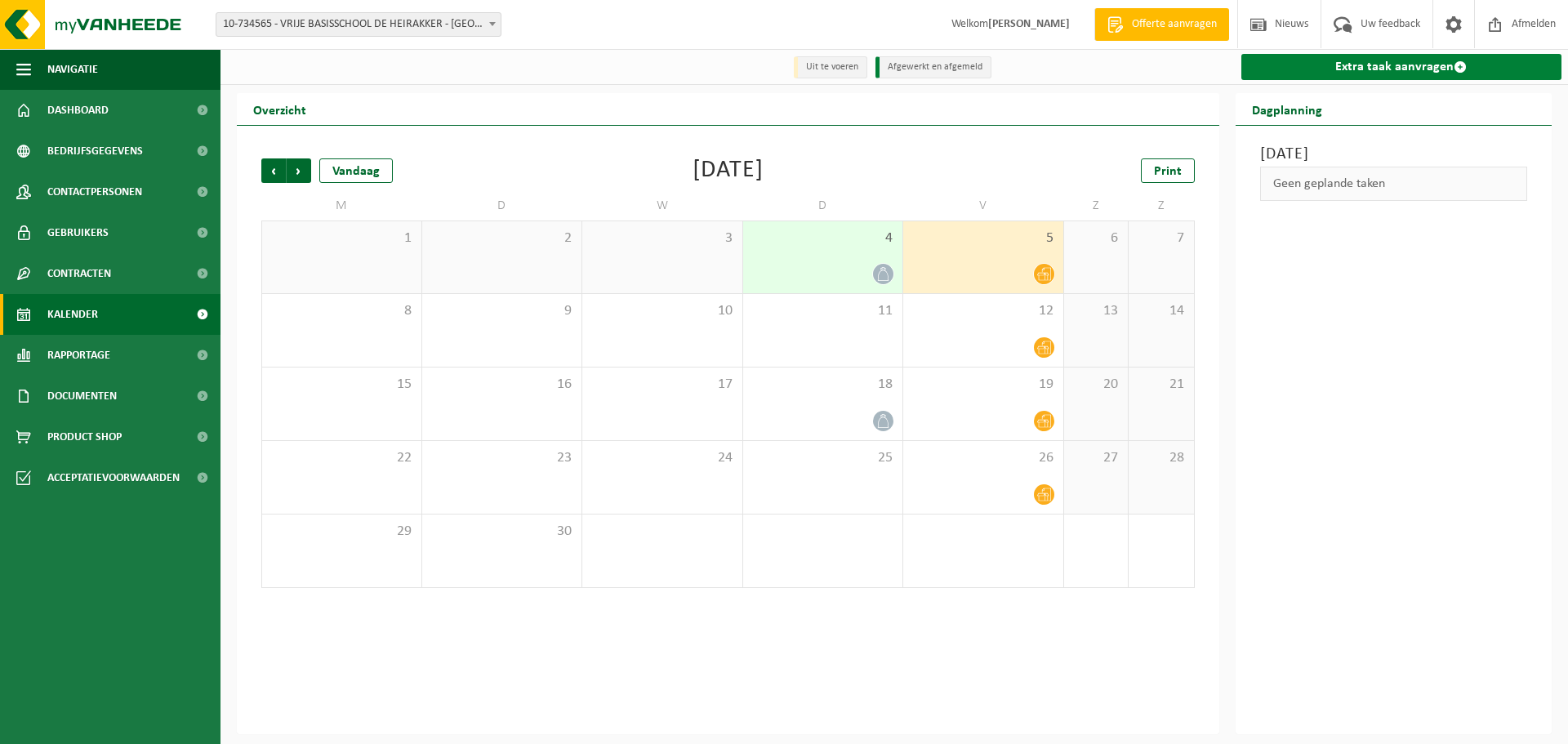
click at [1459, 63] on span at bounding box center [1460, 67] width 13 height 13
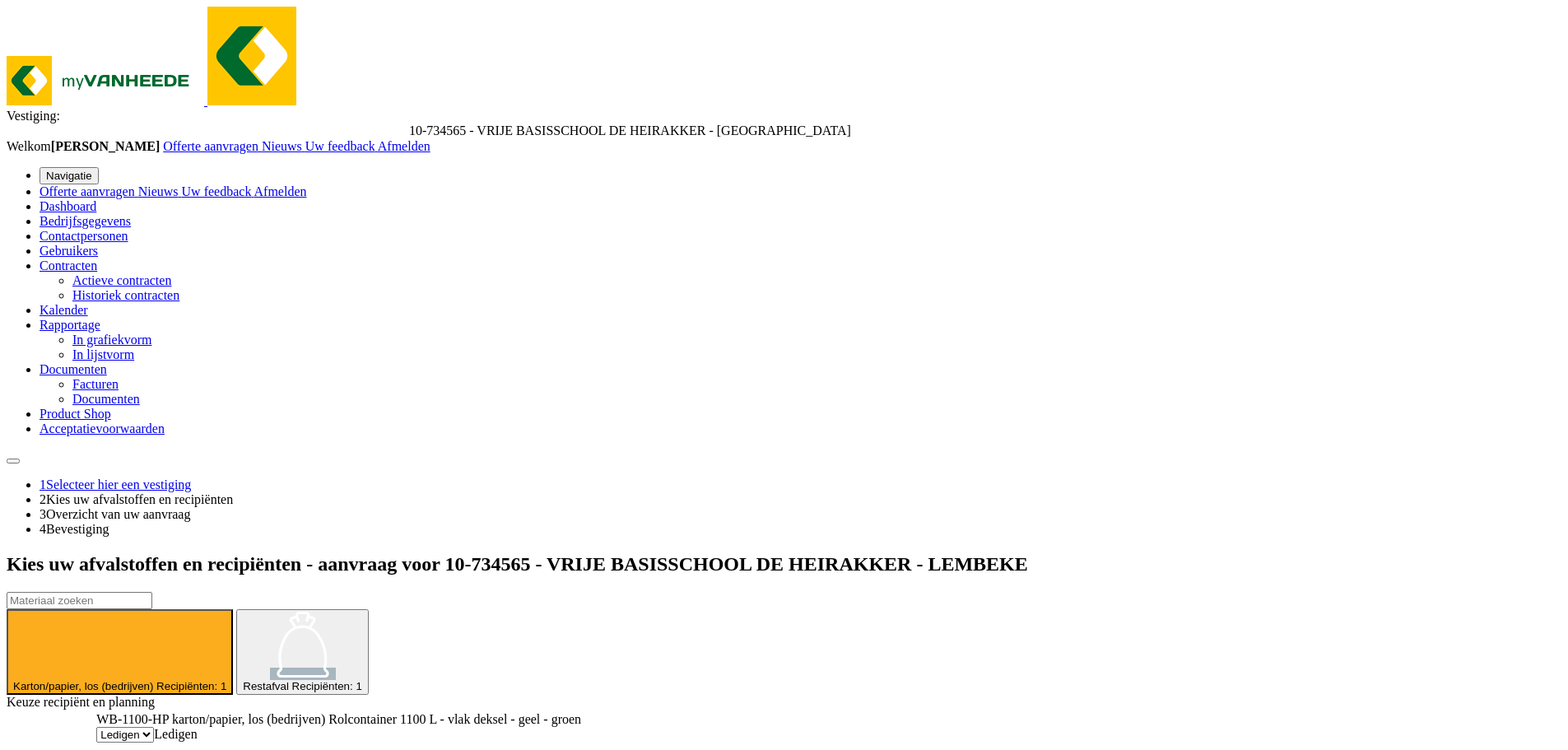
click at [227, 680] on div "Karton/papier, los (bedrijven) Recipiënten: 1" at bounding box center [119, 686] width 214 height 12
click at [65, 314] on span "Kalender" at bounding box center [63, 310] width 49 height 14
